Goal: Task Accomplishment & Management: Use online tool/utility

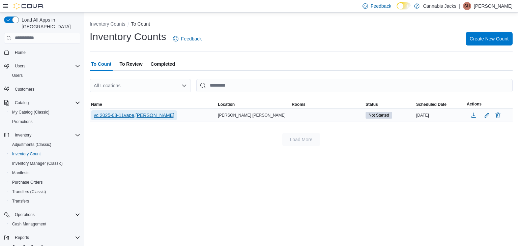
click at [157, 113] on span "vc 2025-08-11vape,[PERSON_NAME]" at bounding box center [134, 115] width 81 height 7
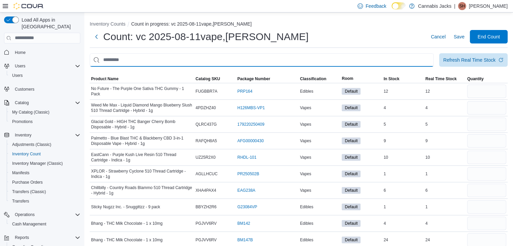
click at [279, 61] on input "This is a search bar. After typing your query, hit enter to filter the results …" at bounding box center [262, 59] width 344 height 13
type input "****"
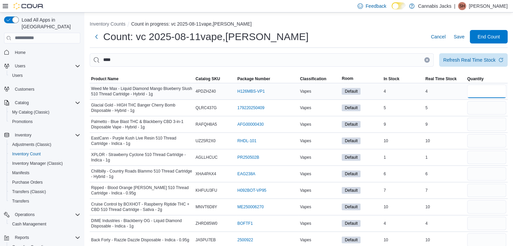
click at [495, 92] on input "number" at bounding box center [486, 91] width 39 height 13
type input "*"
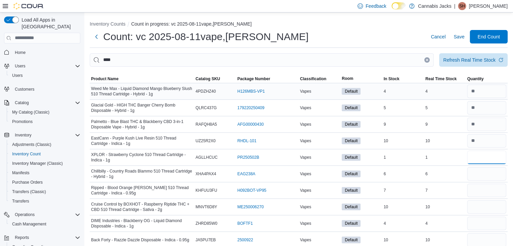
type input "*"
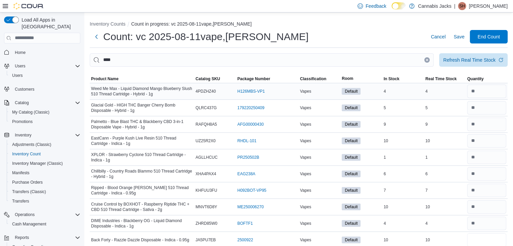
type input "*"
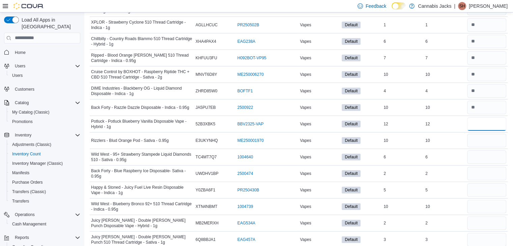
type input "*"
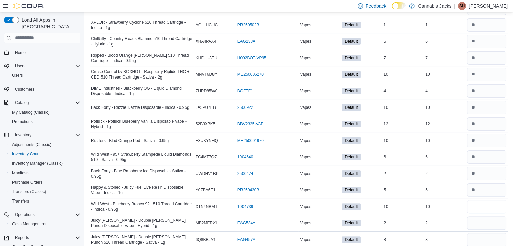
type input "*"
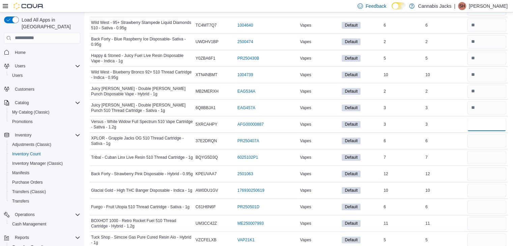
type input "*"
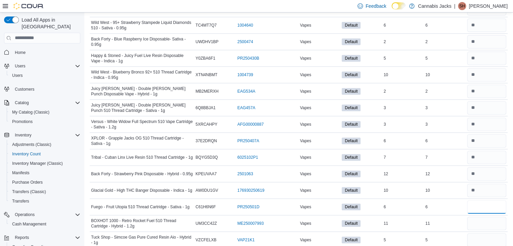
type input "*"
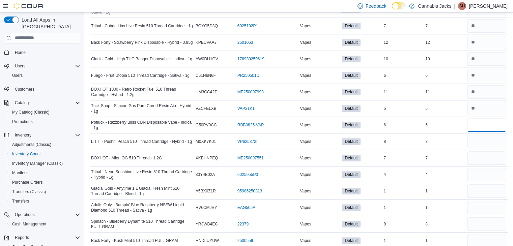
type input "*"
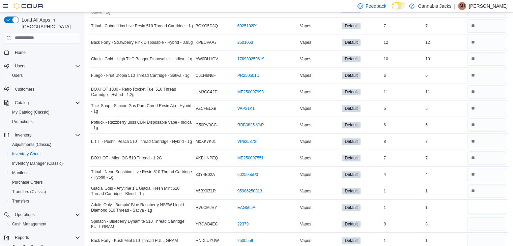
type input "*"
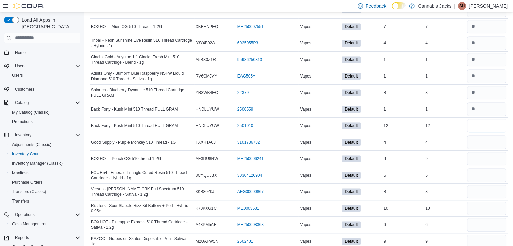
type input "*"
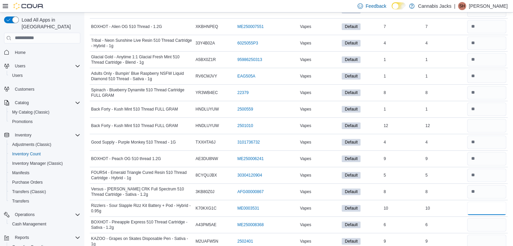
type input "*"
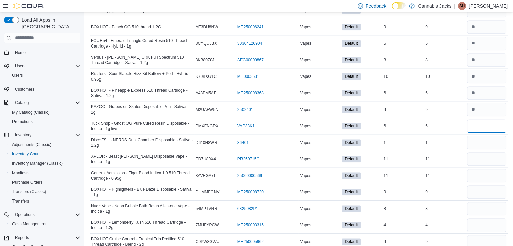
type input "*"
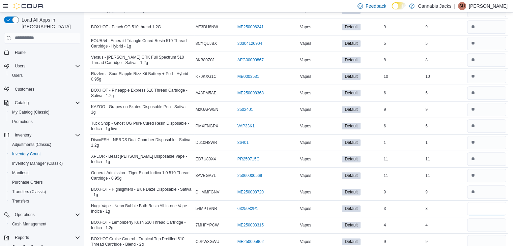
type input "*"
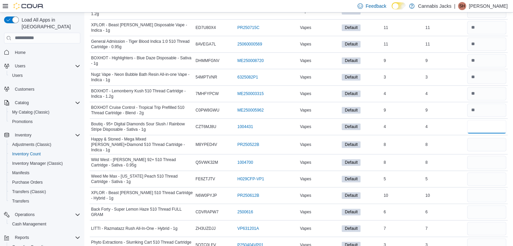
type input "*"
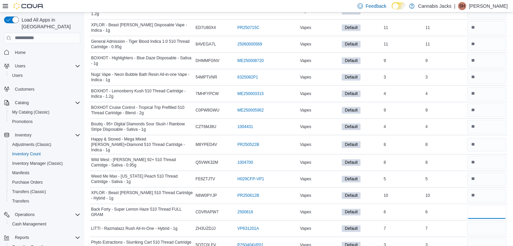
type input "*"
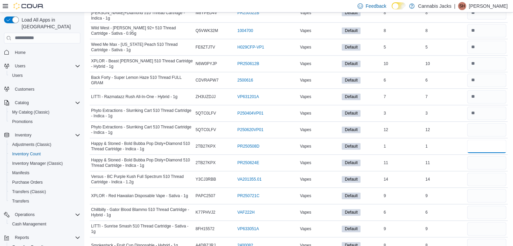
type input "*"
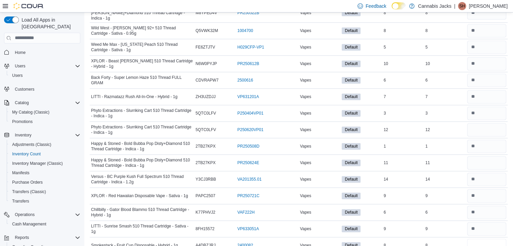
type input "*"
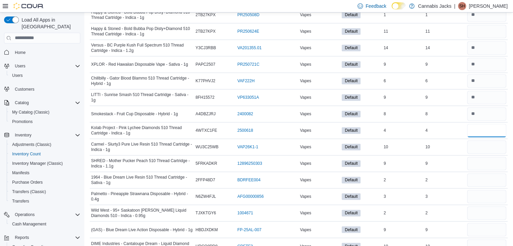
type input "*"
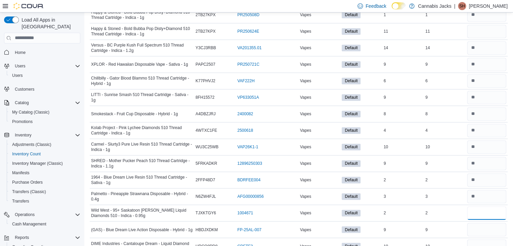
type input "*"
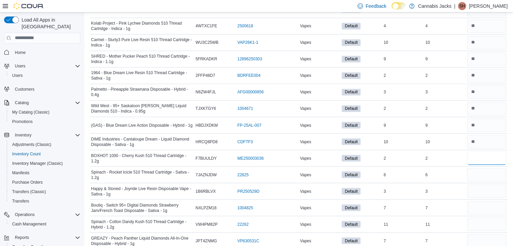
type input "*"
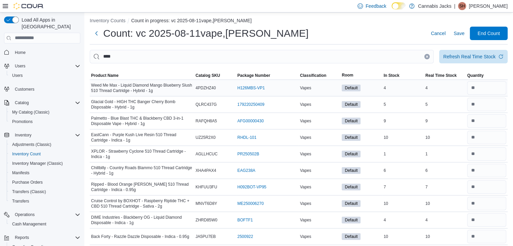
scroll to position [0, 0]
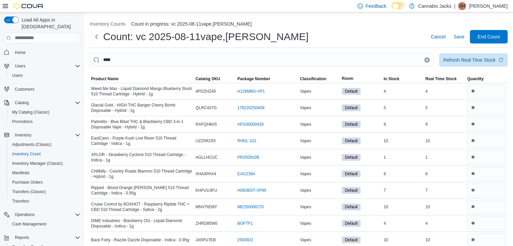
type input "*"
click at [342, 60] on input "****" at bounding box center [262, 59] width 344 height 13
type input "*****"
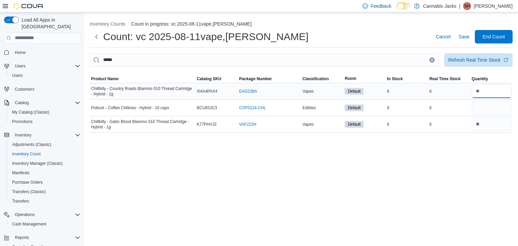
click at [488, 94] on input "number" at bounding box center [491, 91] width 39 height 13
type input "*"
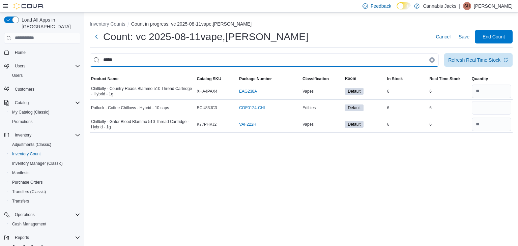
click at [348, 65] on input "*****" at bounding box center [264, 59] width 349 height 13
type input "********"
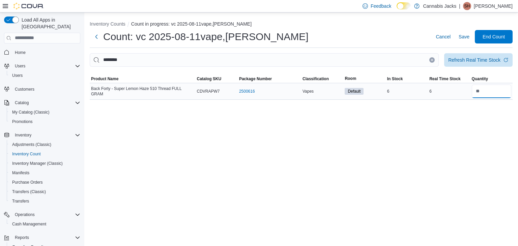
click at [485, 91] on input "number" at bounding box center [491, 91] width 39 height 13
type input "*"
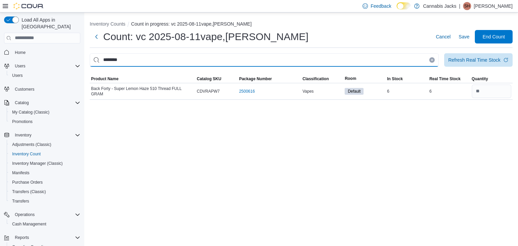
click at [408, 59] on input "********" at bounding box center [264, 59] width 349 height 13
type input "*"
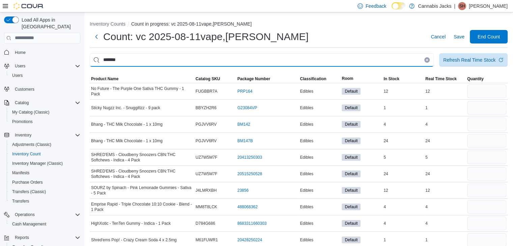
type input "*******"
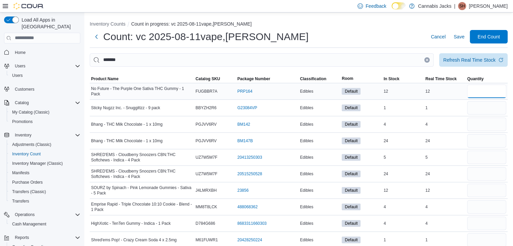
click at [494, 89] on input "number" at bounding box center [486, 91] width 39 height 13
type input "*"
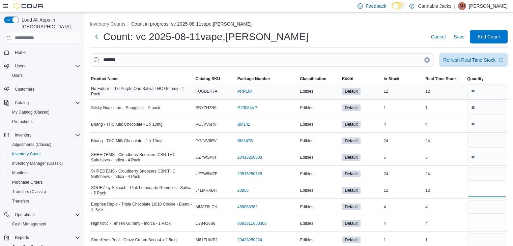
type input "*"
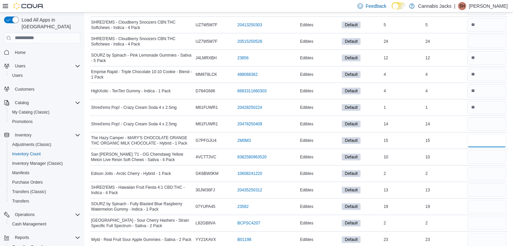
type input "**"
type input "*"
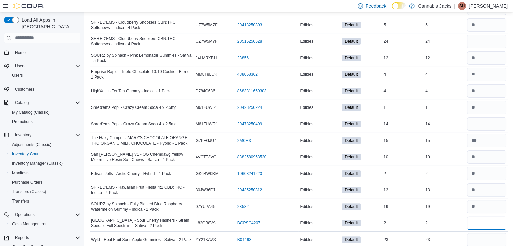
type input "*"
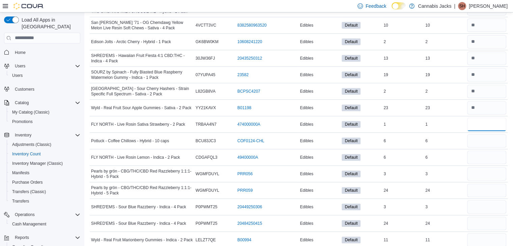
type input "*"
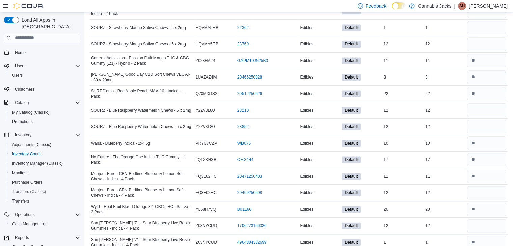
scroll to position [879, 0]
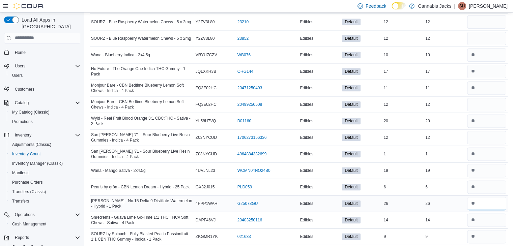
click at [487, 198] on input "number" at bounding box center [486, 203] width 39 height 13
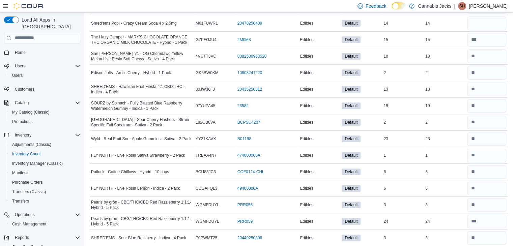
scroll to position [18, 0]
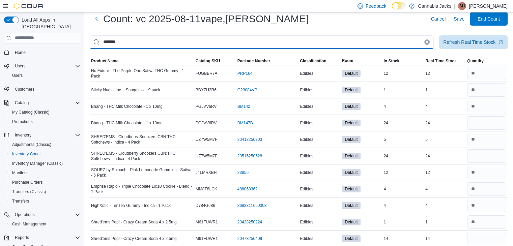
click at [391, 40] on input "*******" at bounding box center [262, 41] width 344 height 13
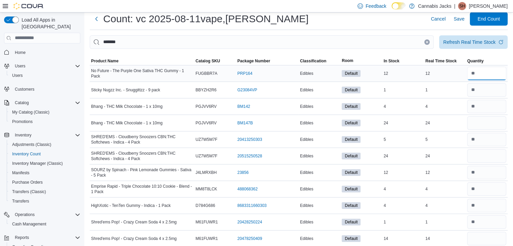
click at [493, 75] on input "number" at bounding box center [486, 73] width 39 height 13
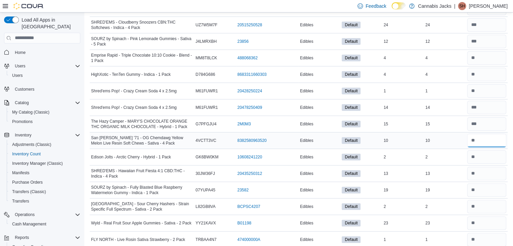
click at [493, 140] on input "number" at bounding box center [486, 140] width 39 height 13
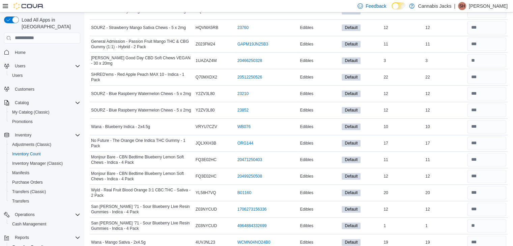
scroll to position [879, 0]
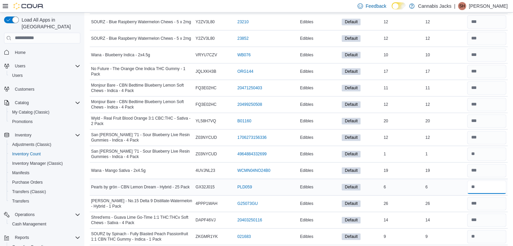
click at [490, 183] on input "number" at bounding box center [486, 186] width 39 height 13
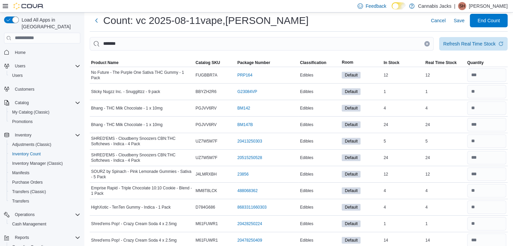
scroll to position [0, 0]
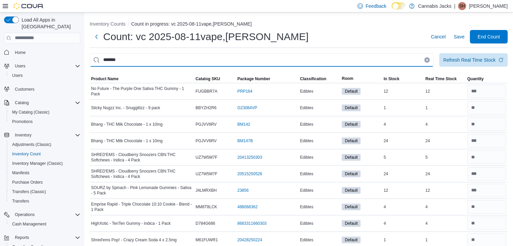
click at [352, 59] on input "*******" at bounding box center [262, 59] width 344 height 13
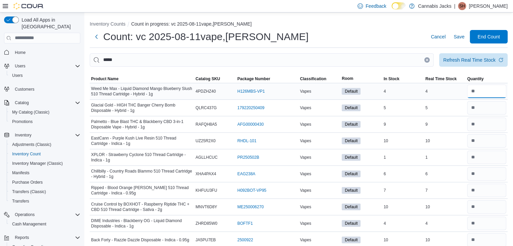
click at [497, 89] on input "number" at bounding box center [486, 91] width 39 height 13
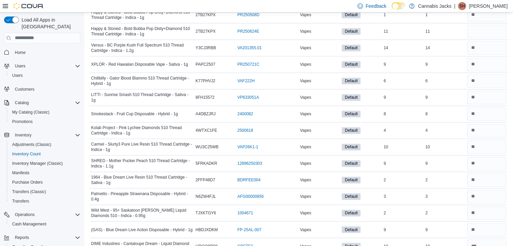
scroll to position [1158, 0]
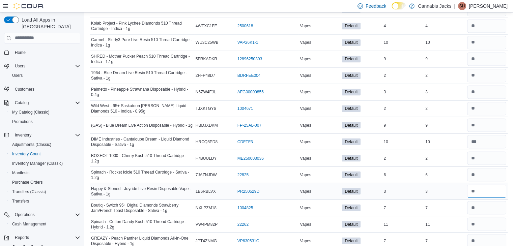
click at [486, 184] on input "number" at bounding box center [486, 190] width 39 height 13
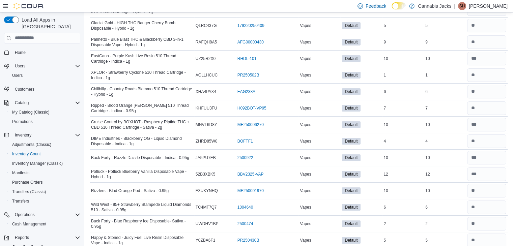
scroll to position [0, 0]
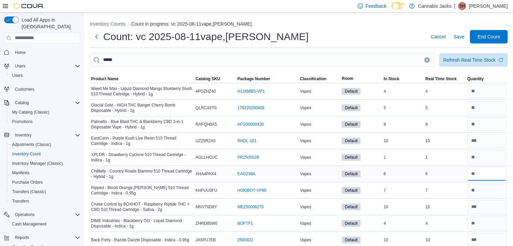
click at [484, 175] on input "number" at bounding box center [486, 173] width 39 height 13
click at [484, 61] on div "Refresh Real Time Stock" at bounding box center [469, 59] width 52 height 7
click at [497, 39] on span "End Count" at bounding box center [488, 36] width 22 height 7
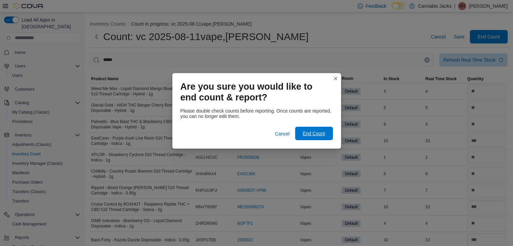
click at [304, 129] on span "End Count" at bounding box center [314, 133] width 30 height 13
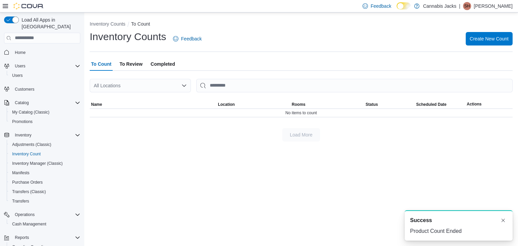
click at [130, 63] on span "To Review" at bounding box center [130, 63] width 23 height 13
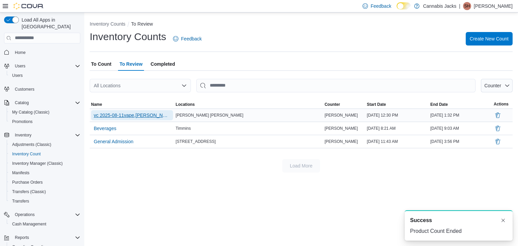
click at [146, 113] on span "vc 2025-08-11vape,[PERSON_NAME]" at bounding box center [132, 115] width 77 height 7
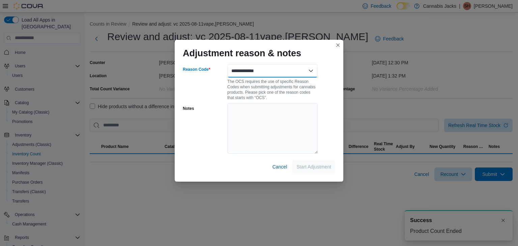
click at [256, 70] on select "**********" at bounding box center [272, 70] width 90 height 13
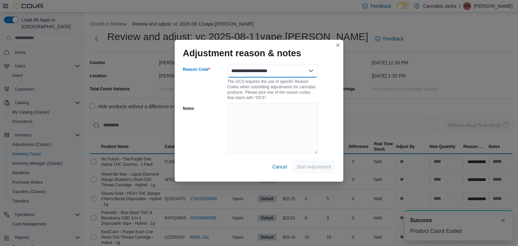
click at [227, 64] on select "**********" at bounding box center [272, 70] width 90 height 13
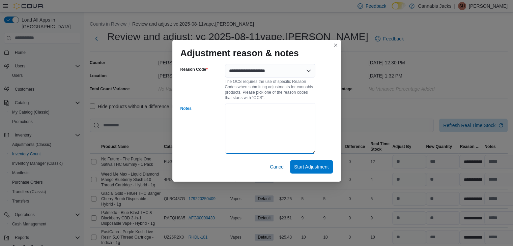
click at [254, 113] on textarea "Notes" at bounding box center [270, 128] width 90 height 51
click at [302, 168] on span "Start Adjustment" at bounding box center [311, 166] width 35 height 7
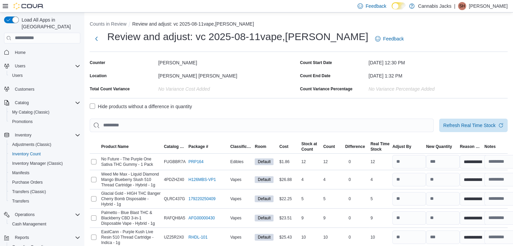
click at [92, 107] on label "Hide products without a difference in quantity" at bounding box center [141, 106] width 102 height 8
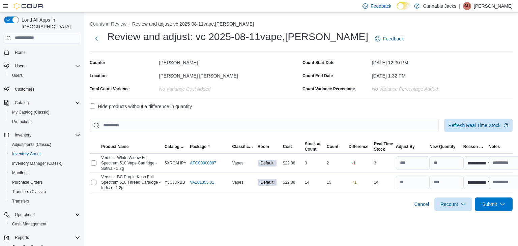
click at [93, 107] on label "Hide products without a difference in quantity" at bounding box center [141, 106] width 102 height 8
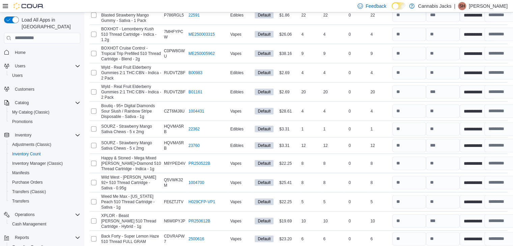
scroll to position [2510, 0]
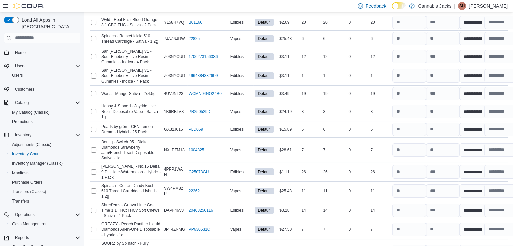
click at [482, 203] on span "Submit Adjustments" at bounding box center [468, 204] width 42 height 7
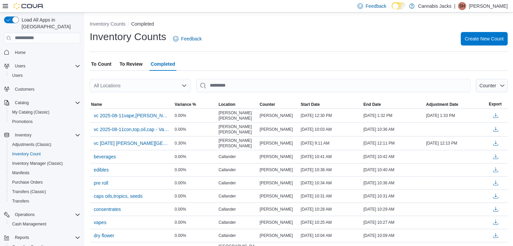
click at [97, 62] on span "To Count" at bounding box center [101, 63] width 20 height 13
